Goal: Check status

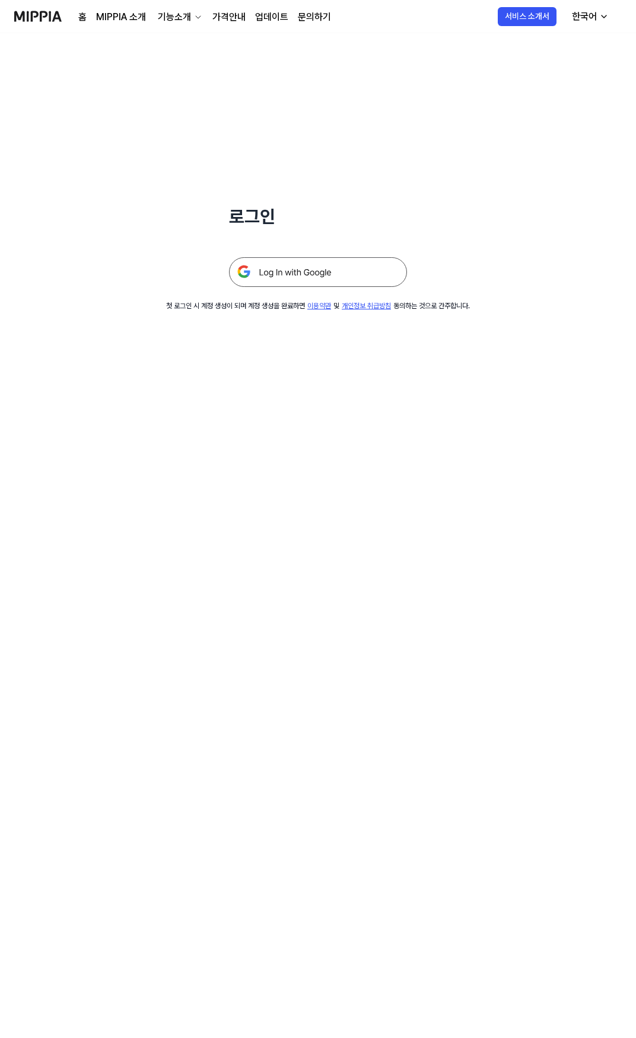
click at [305, 273] on img at bounding box center [318, 272] width 178 height 30
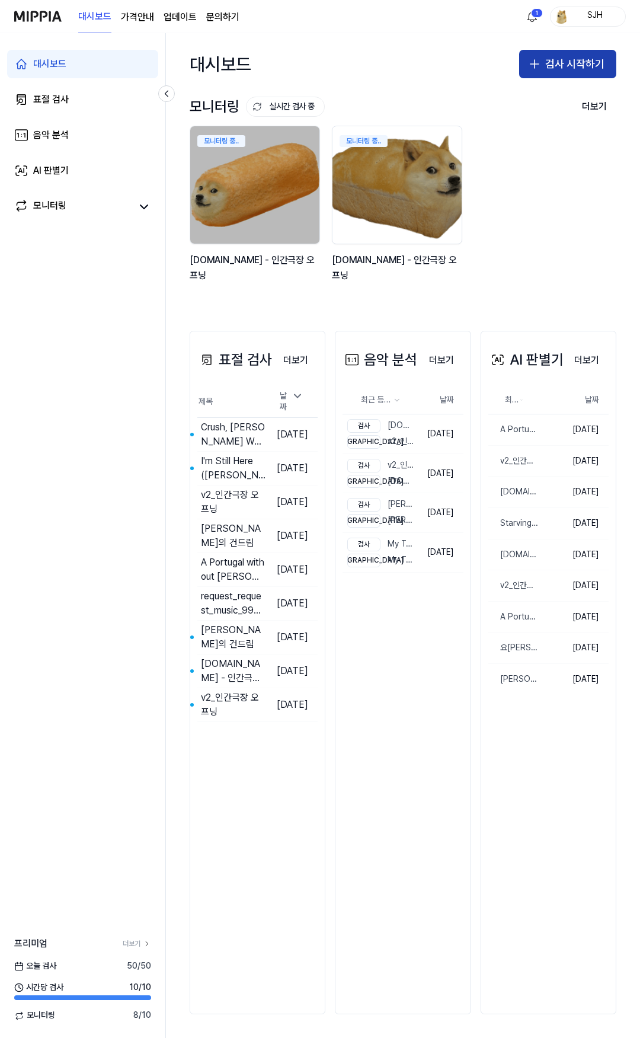
click at [549, 66] on button "검사 시작하기" at bounding box center [568, 64] width 97 height 28
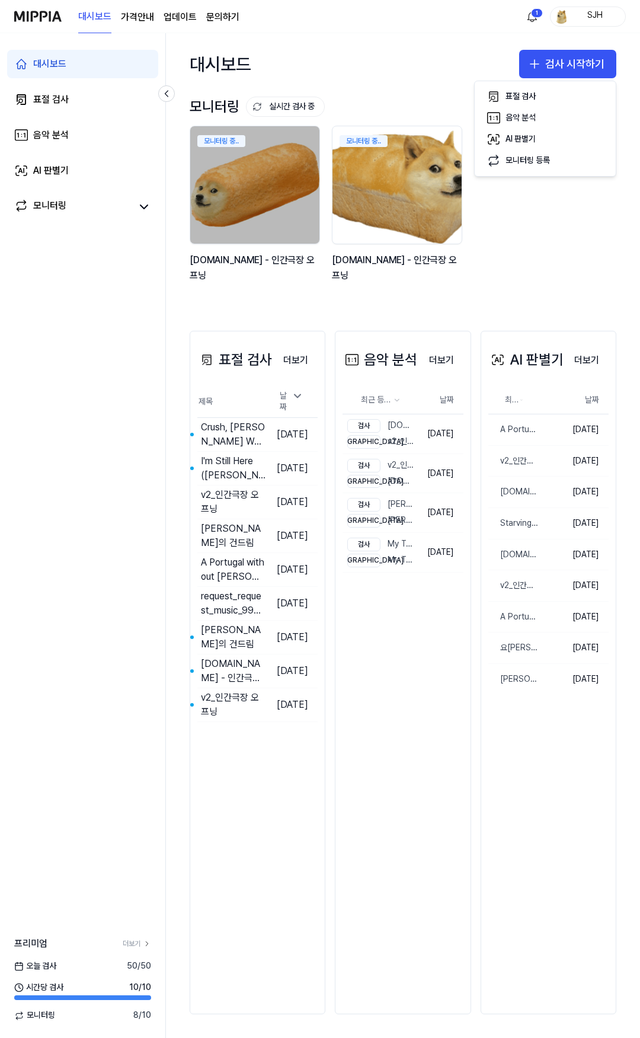
click at [432, 291] on link "모니터링 중.. y2mate.com - 인간극장 오프닝" at bounding box center [398, 211] width 133 height 170
